Goal: Task Accomplishment & Management: Use online tool/utility

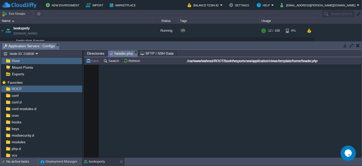
scroll to position [3481, 0]
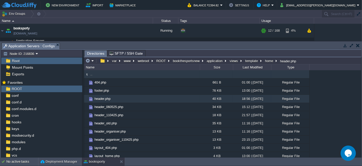
click at [102, 76] on td ".." at bounding box center [142, 74] width 116 height 8
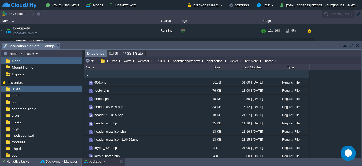
click at [102, 76] on td ".." at bounding box center [142, 74] width 116 height 8
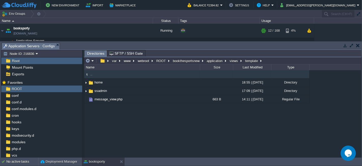
click at [102, 76] on td ".." at bounding box center [142, 74] width 116 height 8
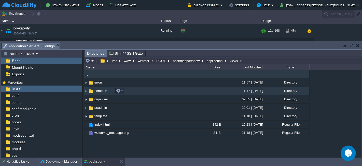
click at [136, 90] on td "home" at bounding box center [142, 91] width 116 height 8
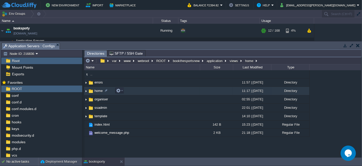
click at [136, 90] on td "home" at bounding box center [142, 91] width 116 height 8
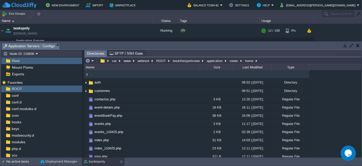
scroll to position [91, 0]
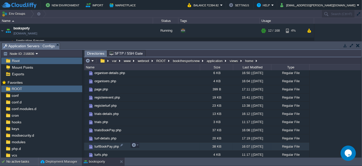
click at [146, 144] on td "turfBookPay.php" at bounding box center [142, 146] width 116 height 8
click at [133, 144] on button "button" at bounding box center [134, 144] width 5 height 5
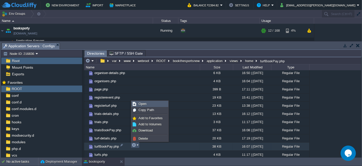
click at [140, 104] on span "Open" at bounding box center [143, 104] width 8 height 4
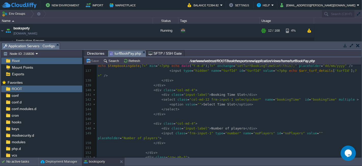
scroll to position [651, 0]
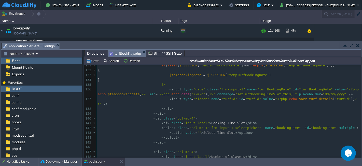
click at [147, 114] on div "806 < form name = "frmeventbooknow" id = "frmeventbooknow" > 125 </ div > 126 <…" at bounding box center [229, 134] width 265 height 201
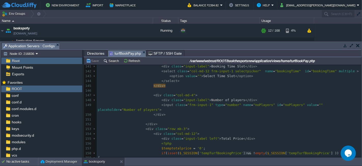
scroll to position [0, 0]
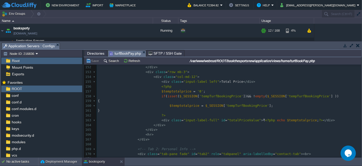
click at [157, 127] on pre "</ div >" at bounding box center [229, 129] width 265 height 5
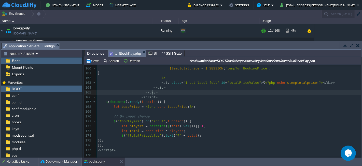
click at [155, 92] on pre "</ div >" at bounding box center [229, 92] width 265 height 5
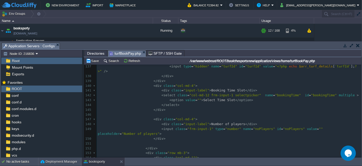
type textarea "-"
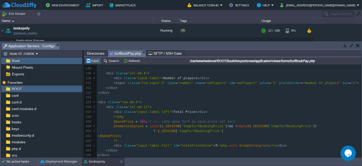
click at [97, 60] on button "Save" at bounding box center [93, 60] width 14 height 5
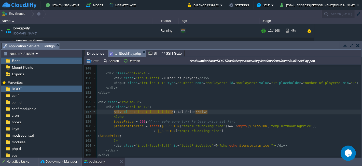
type textarea "-"
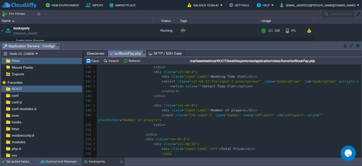
scroll to position [739, 0]
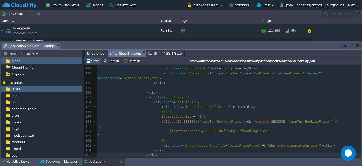
click at [91, 60] on button "Save" at bounding box center [93, 60] width 14 height 5
